Goal: Information Seeking & Learning: Learn about a topic

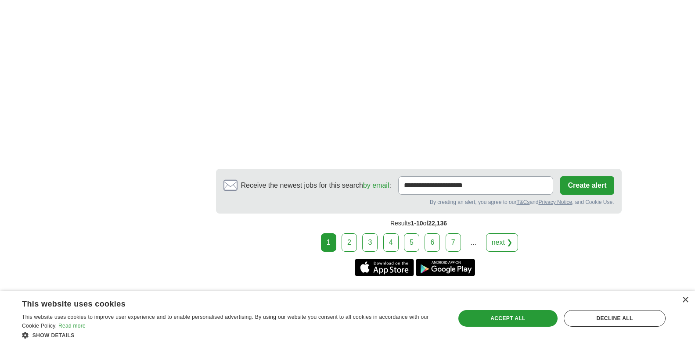
scroll to position [1712, 0]
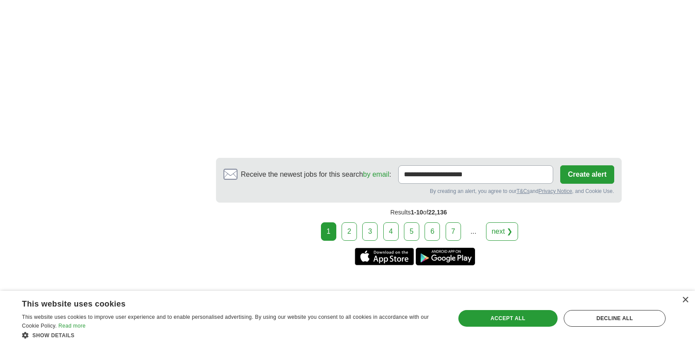
click at [353, 223] on link "2" at bounding box center [349, 232] width 15 height 18
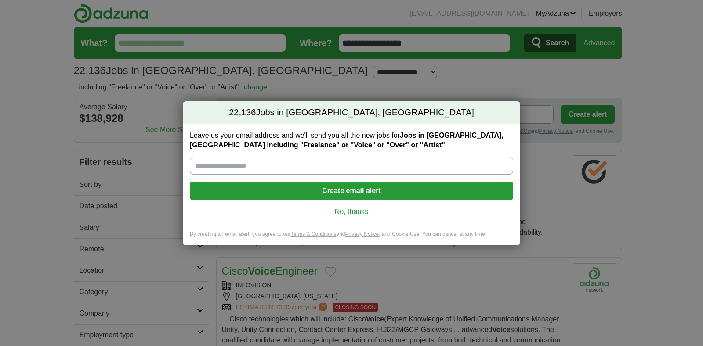
click at [355, 213] on link "No, thanks" at bounding box center [351, 212] width 309 height 10
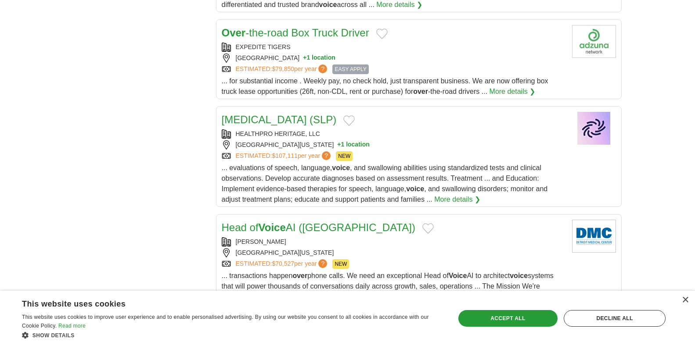
scroll to position [966, 0]
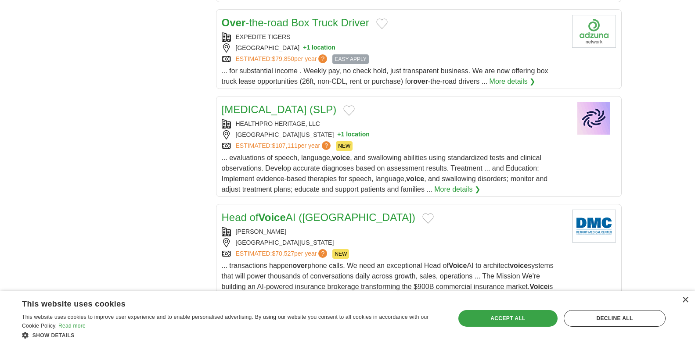
click at [488, 322] on div "Accept all" at bounding box center [507, 318] width 99 height 17
